Goal: Task Accomplishment & Management: Use online tool/utility

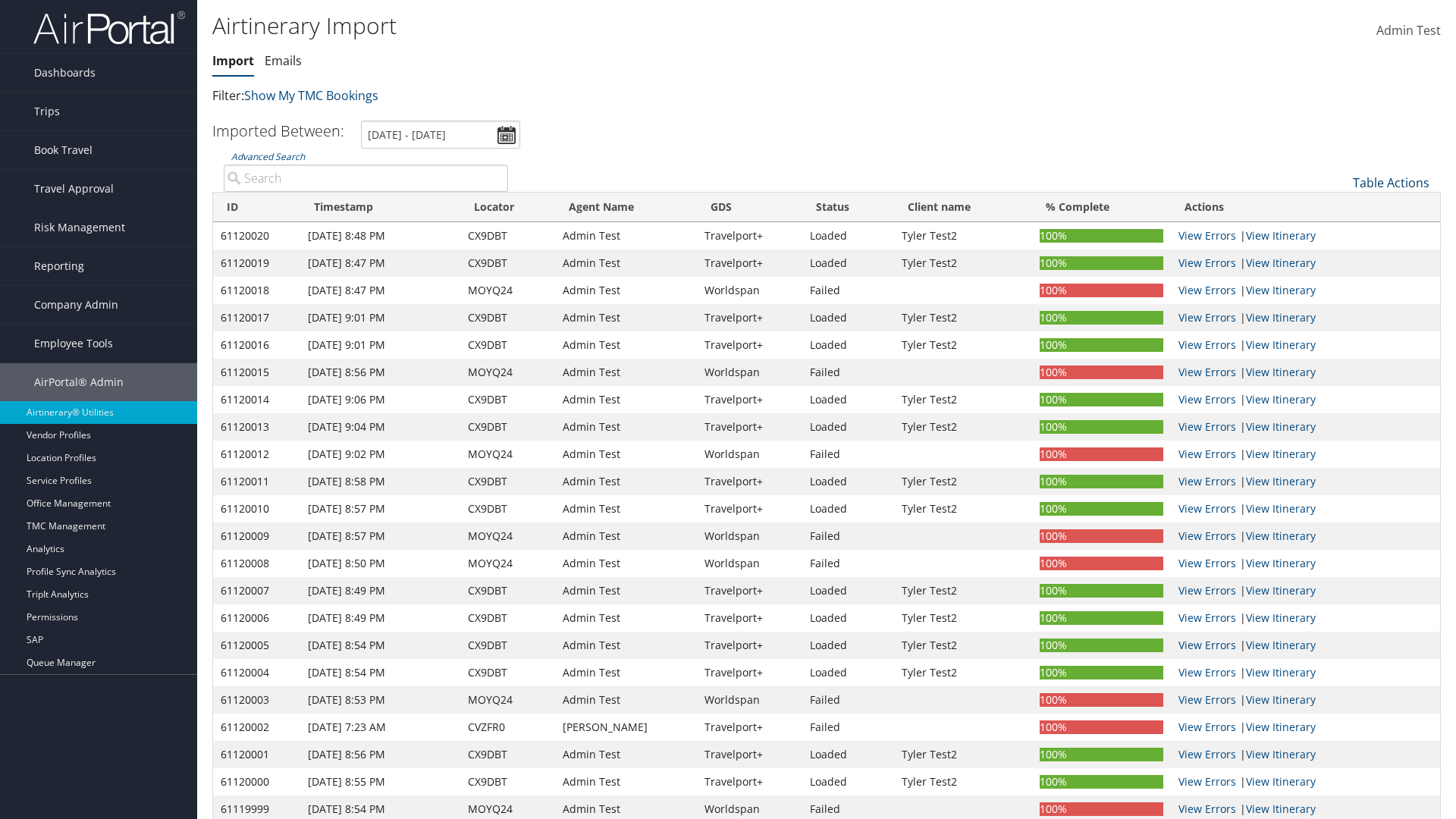
click at [1390, 183] on link "Table Actions" at bounding box center [1391, 182] width 77 height 17
click at [1340, 207] on link "Refresh" at bounding box center [1340, 207] width 199 height 26
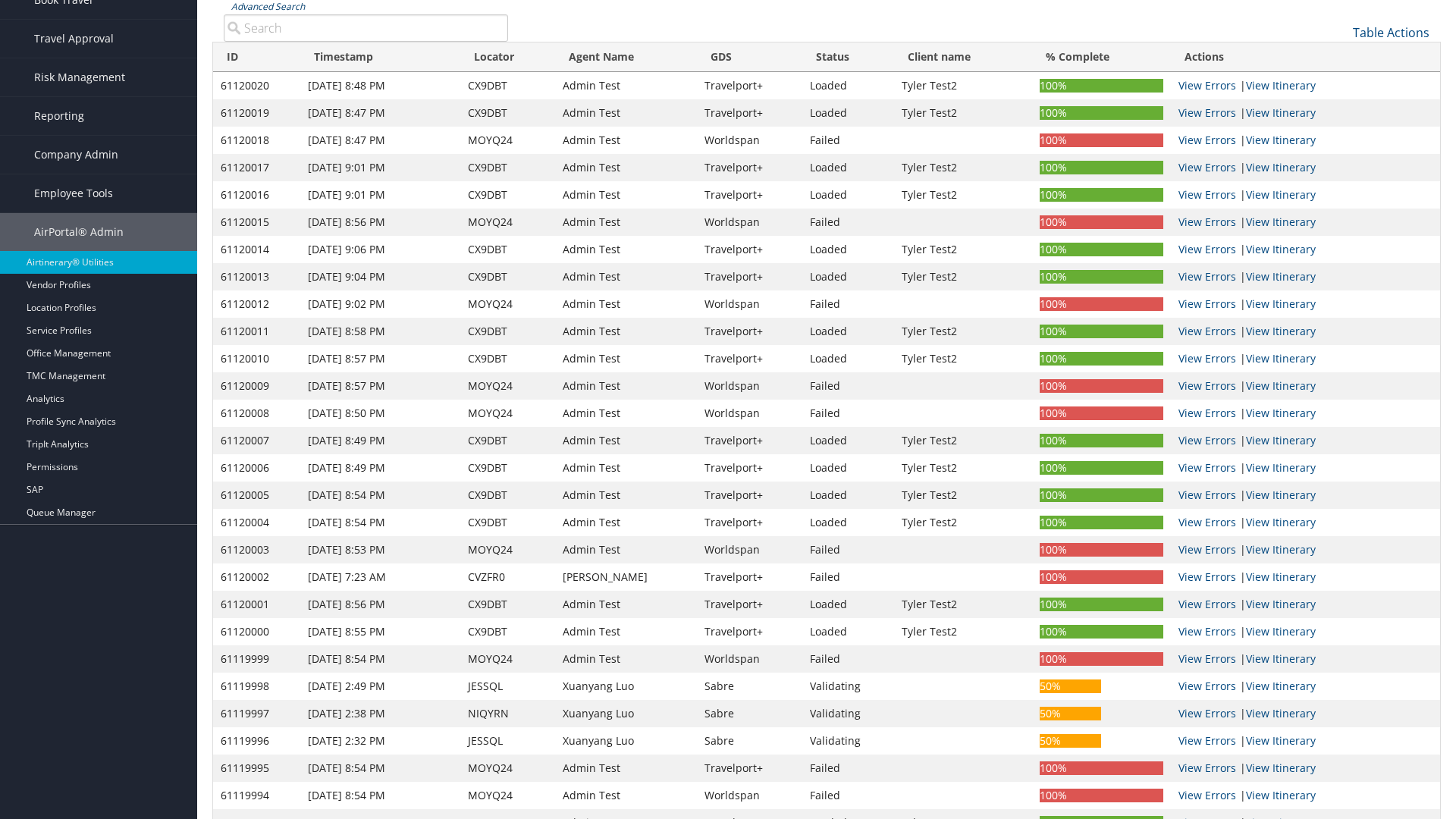
click at [267, 6] on link "Advanced Search" at bounding box center [267, 6] width 74 height 13
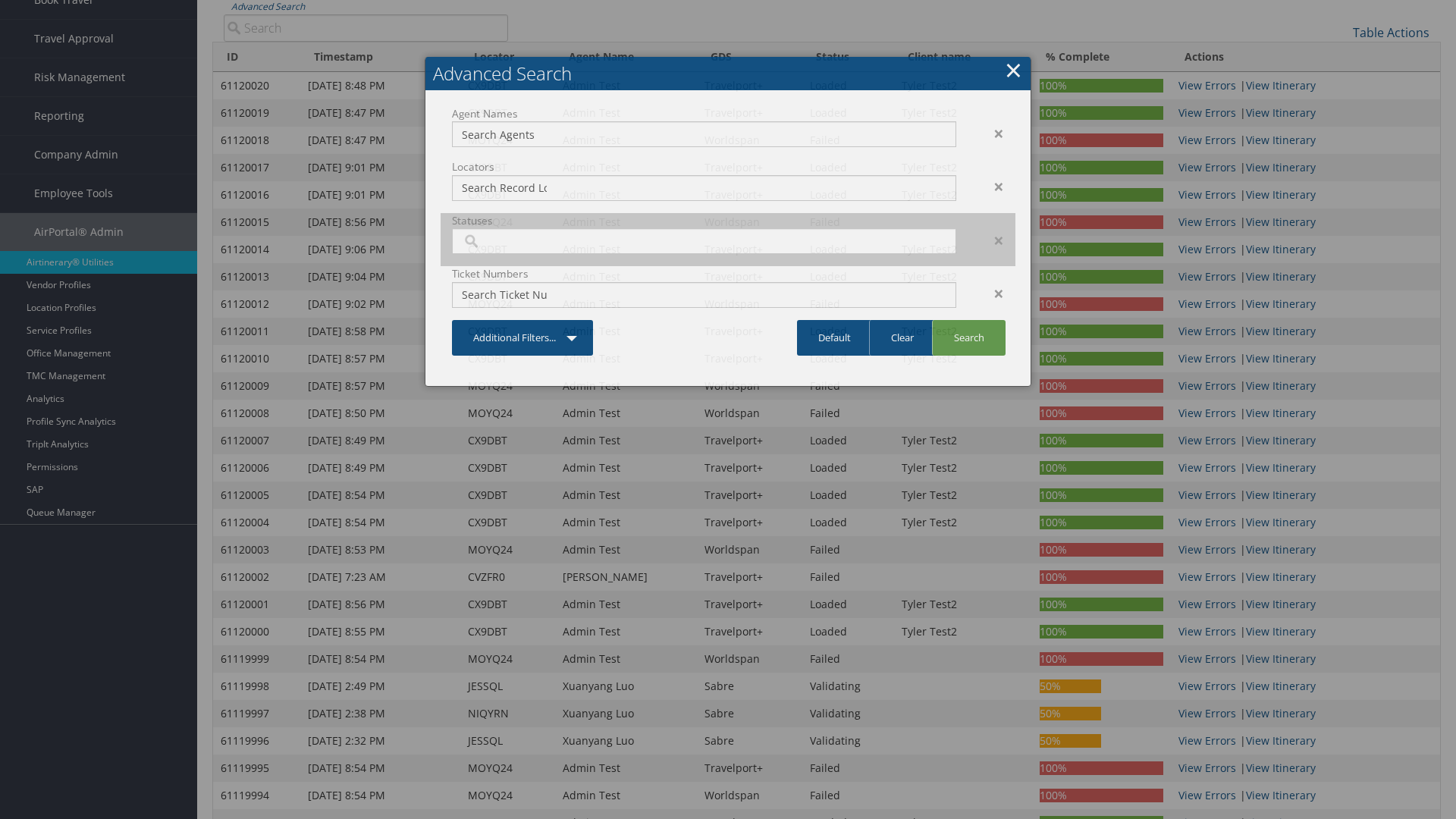
click at [504, 249] on input "search" at bounding box center [504, 241] width 85 height 15
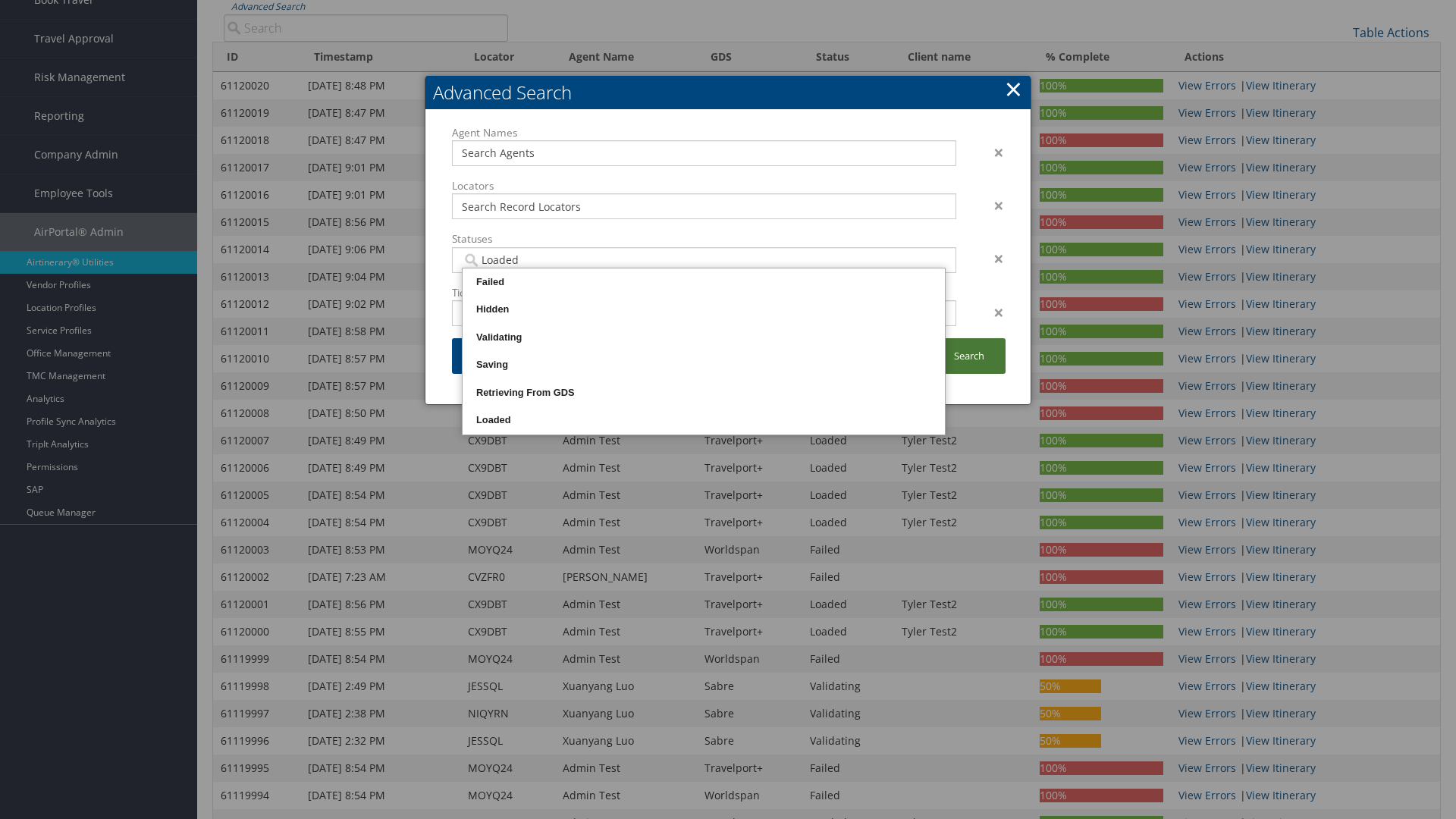
type input "Loaded"
click at [968, 356] on link "Search" at bounding box center [968, 356] width 74 height 36
type input "Loaded"
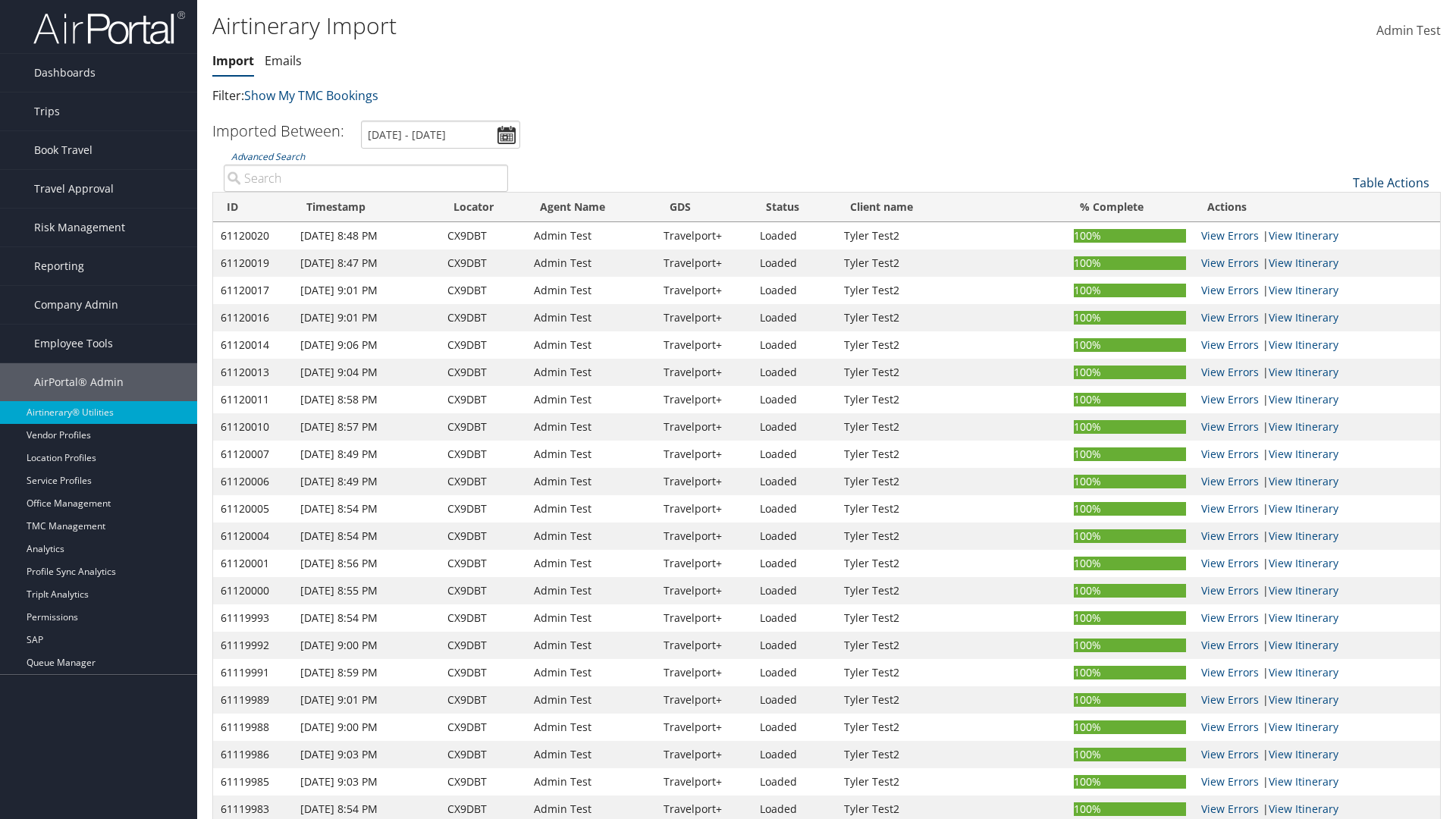
click at [1390, 183] on link "Table Actions" at bounding box center [1391, 182] width 77 height 17
click at [1340, 232] on link "Import Itinerary" at bounding box center [1340, 232] width 199 height 26
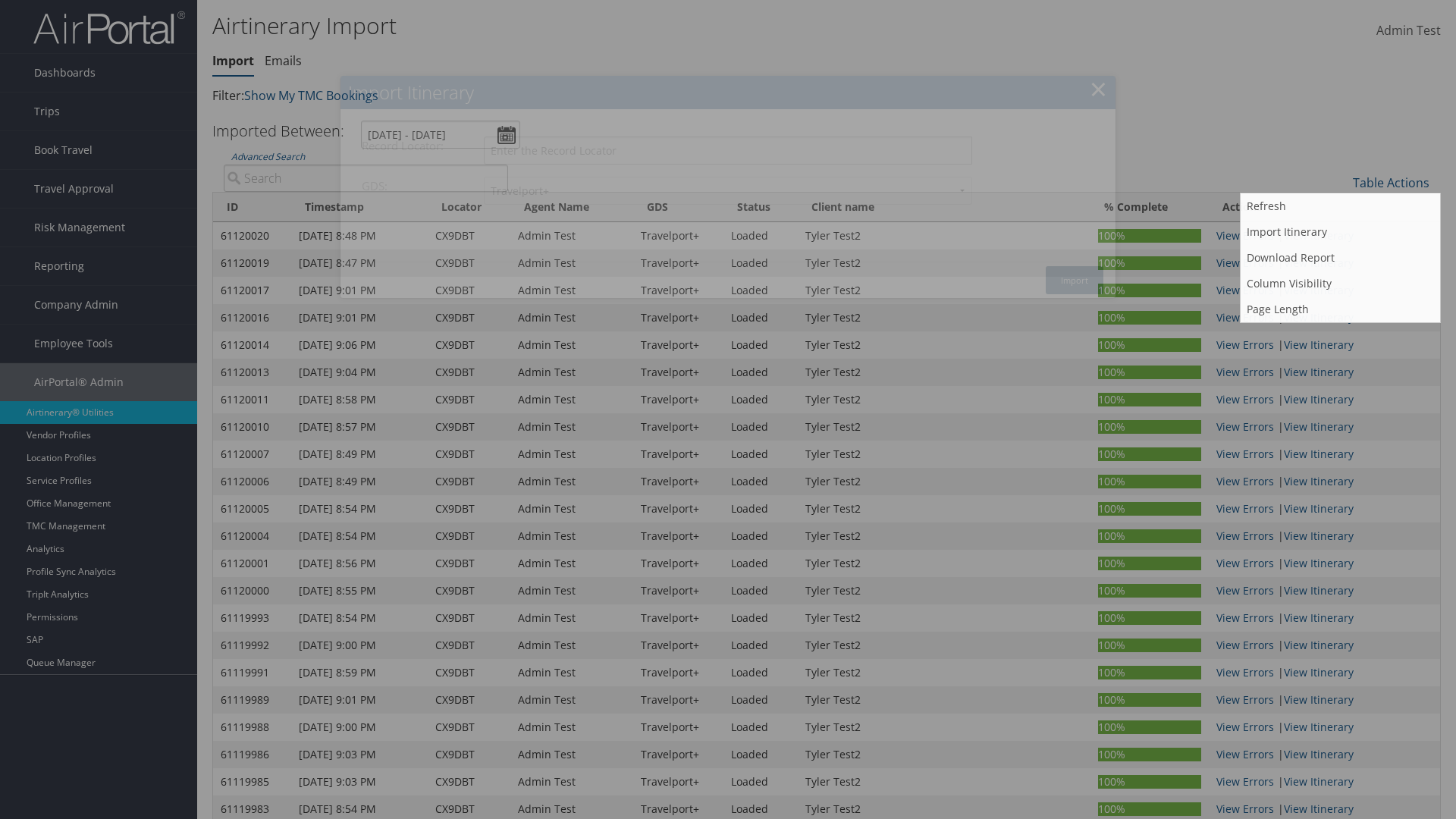
click at [728, 150] on input "Record Locator:" at bounding box center [728, 150] width 489 height 28
type input "CX9DBT"
click at [1074, 279] on button "Import" at bounding box center [1074, 279] width 58 height 28
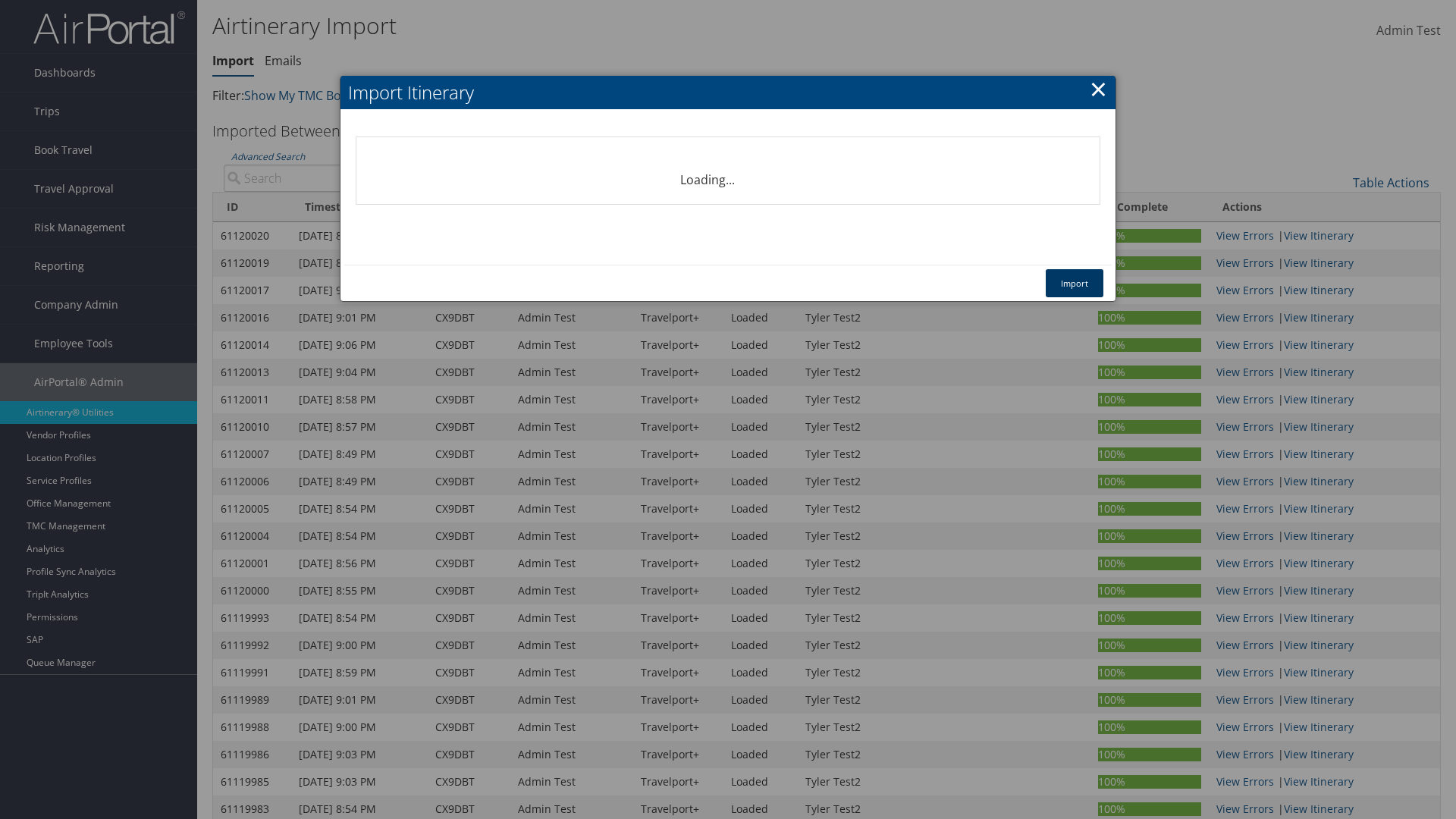
select select "1P"
